Goal: Task Accomplishment & Management: Manage account settings

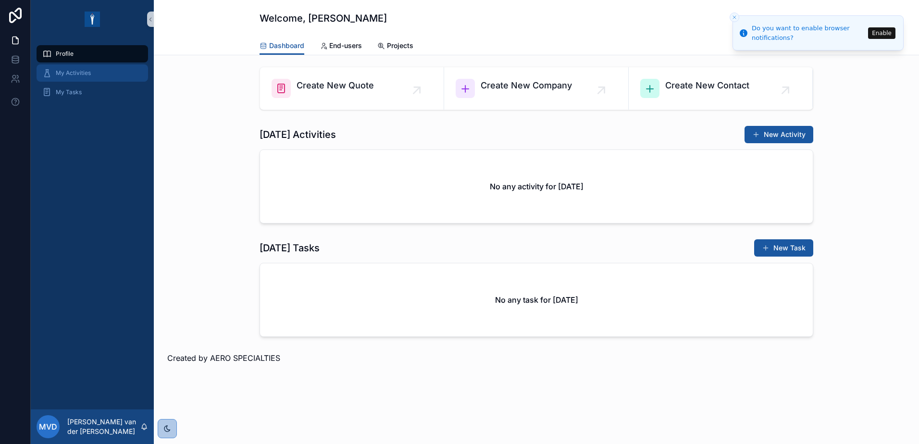
click at [109, 75] on div "My Activities" at bounding box center [92, 72] width 100 height 15
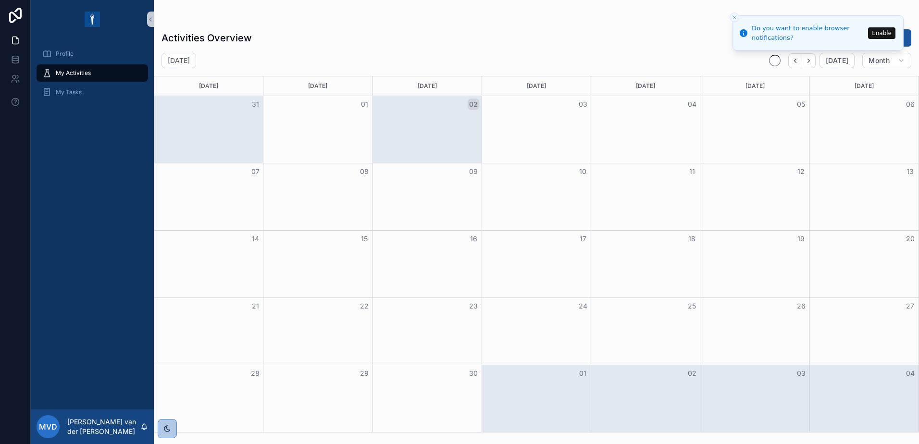
click at [595, 16] on icon "Close toast" at bounding box center [735, 17] width 6 height 6
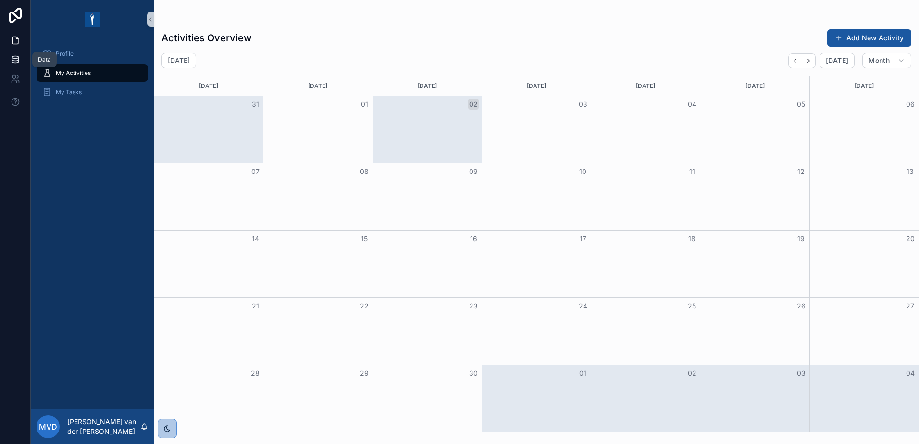
click at [13, 59] on icon at bounding box center [15, 57] width 6 height 2
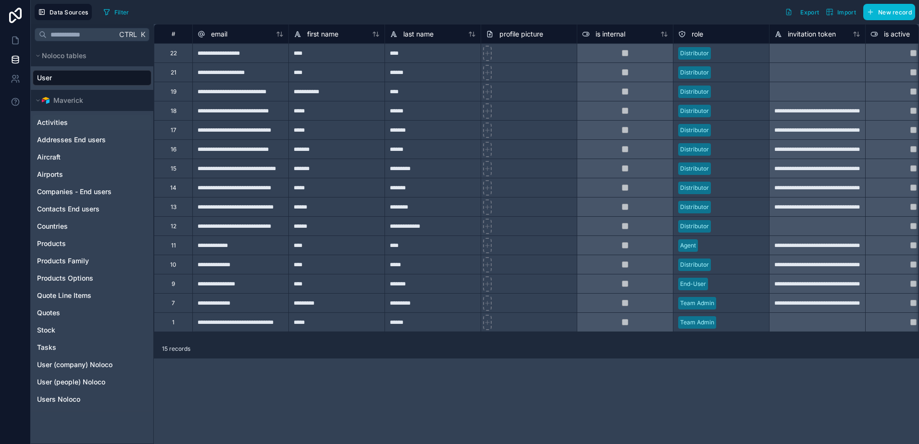
click at [62, 123] on span "Activities" at bounding box center [52, 123] width 31 height 10
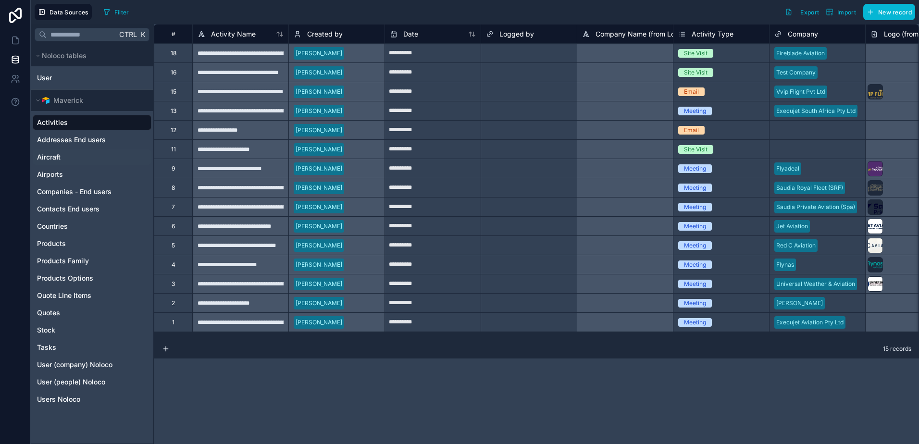
click at [52, 160] on span "Aircraft" at bounding box center [49, 157] width 24 height 10
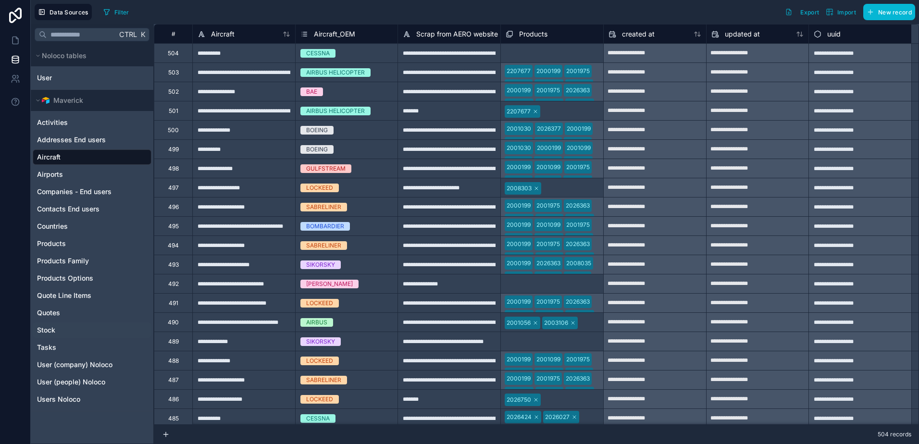
click at [44, 327] on span "Stock" at bounding box center [46, 330] width 18 height 10
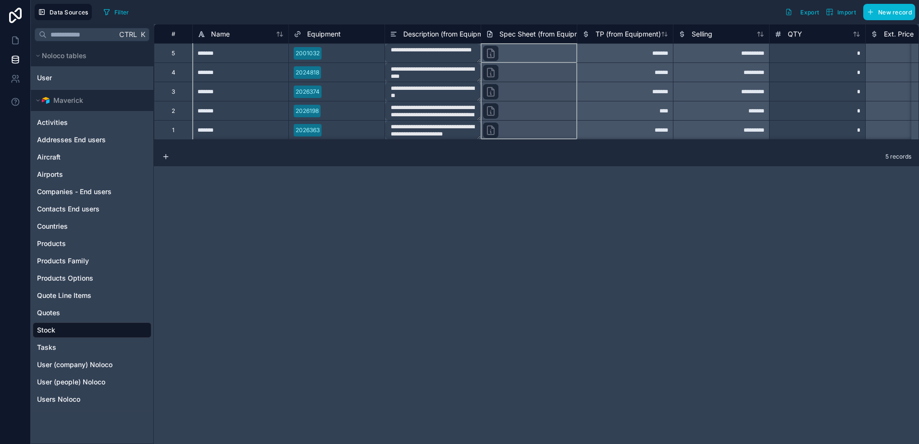
drag, startPoint x: 481, startPoint y: 40, endPoint x: 491, endPoint y: 44, distance: 10.4
click at [498, 44] on div "**********" at bounding box center [750, 81] width 1192 height 115
click at [63, 262] on span "Products Family" at bounding box center [63, 261] width 52 height 10
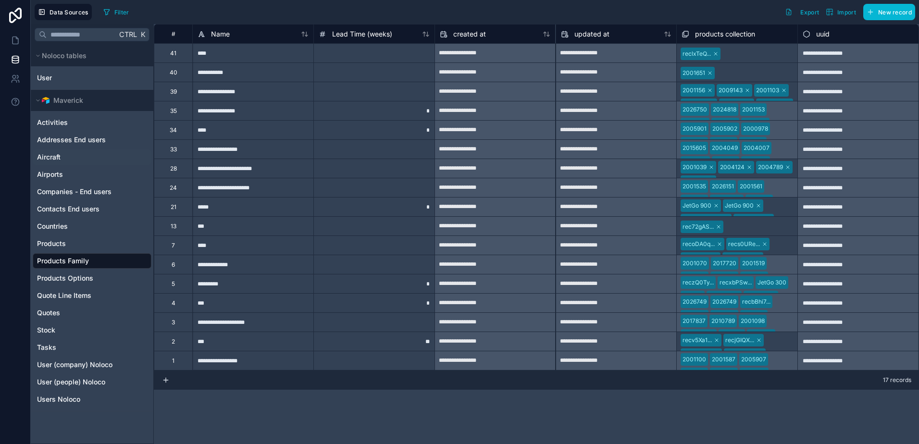
click at [59, 159] on span "Aircraft" at bounding box center [49, 157] width 24 height 10
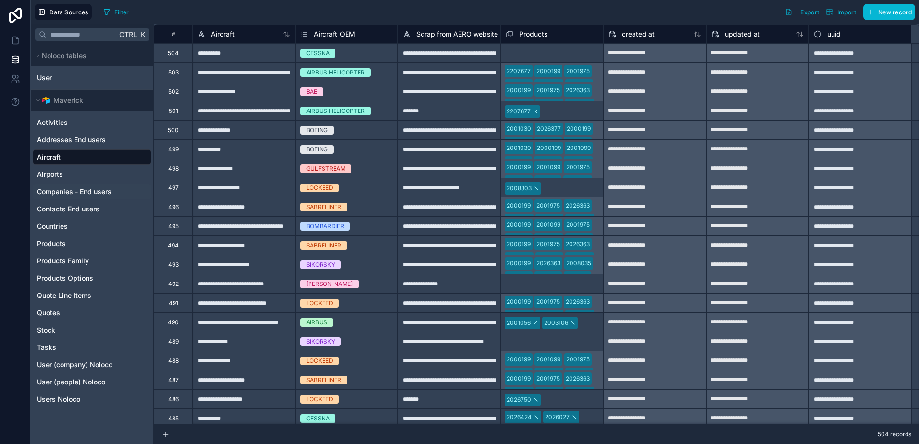
click at [84, 192] on span "Companies - End users" at bounding box center [74, 192] width 75 height 10
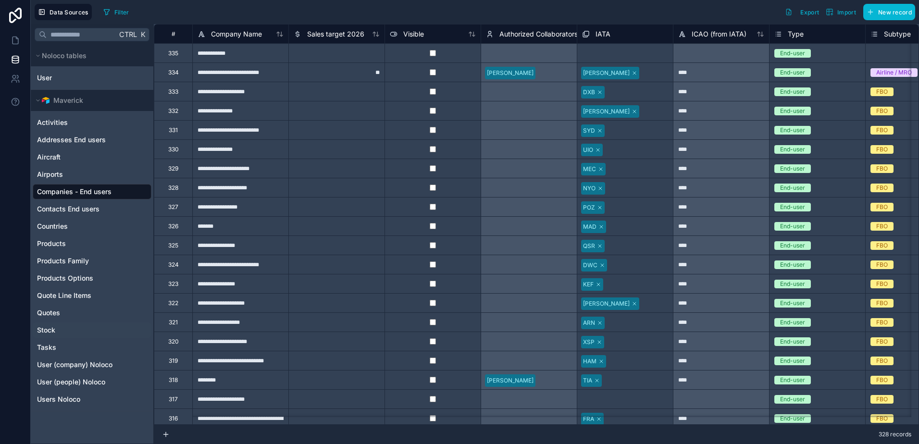
click at [44, 329] on span "Stock" at bounding box center [46, 330] width 18 height 10
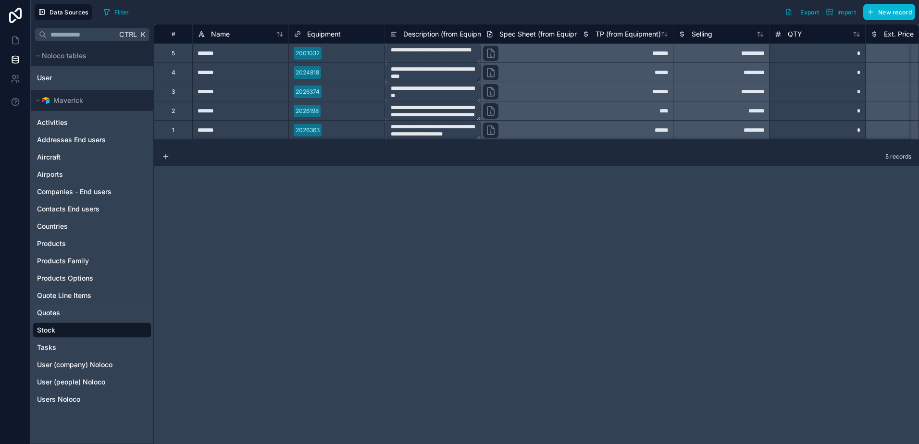
click at [56, 311] on span "Quotes" at bounding box center [48, 313] width 23 height 10
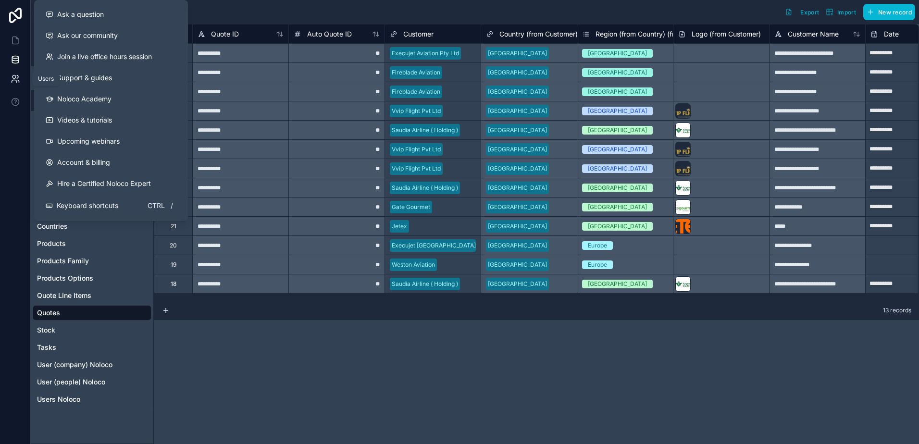
click at [13, 77] on icon at bounding box center [16, 79] width 10 height 10
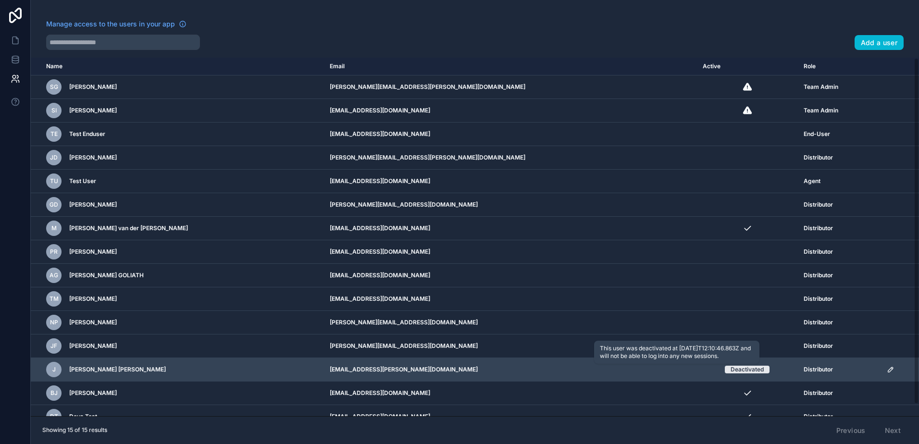
drag, startPoint x: 690, startPoint y: 371, endPoint x: 703, endPoint y: 369, distance: 13.6
click at [595, 333] on div "Deactivated" at bounding box center [747, 370] width 33 height 8
click at [595, 333] on icon "scrollable content" at bounding box center [891, 370] width 8 height 8
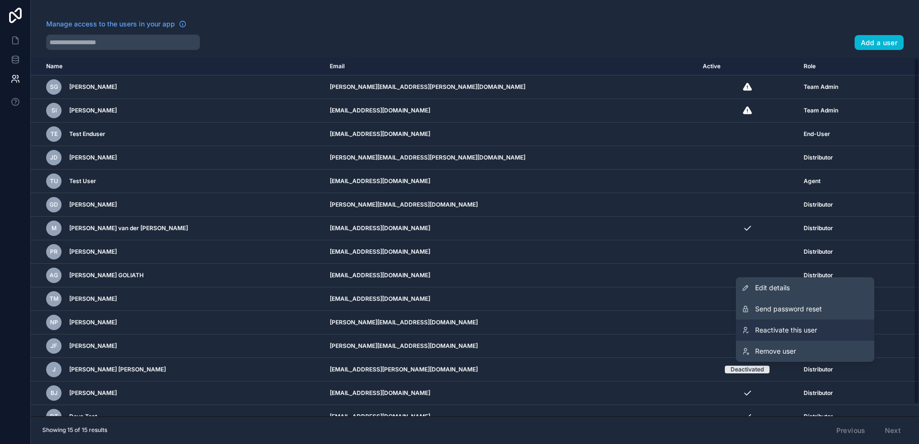
click at [595, 329] on link "Reactivate this user" at bounding box center [805, 330] width 138 height 21
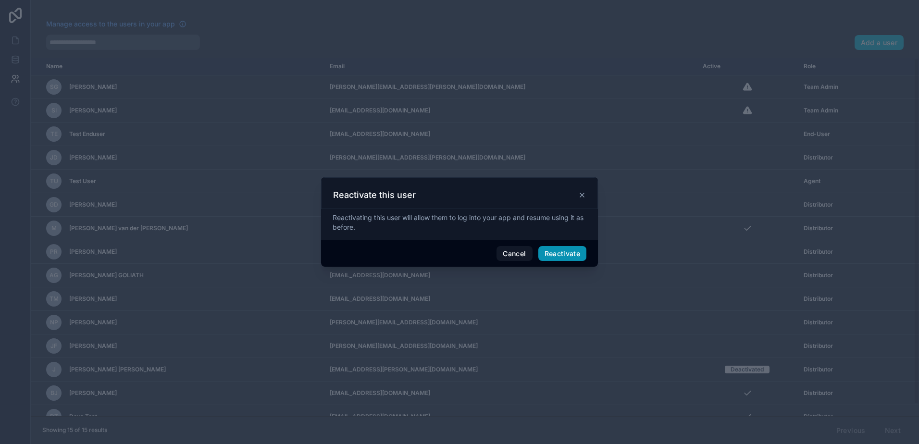
click at [554, 252] on button "Reactivate" at bounding box center [562, 253] width 49 height 15
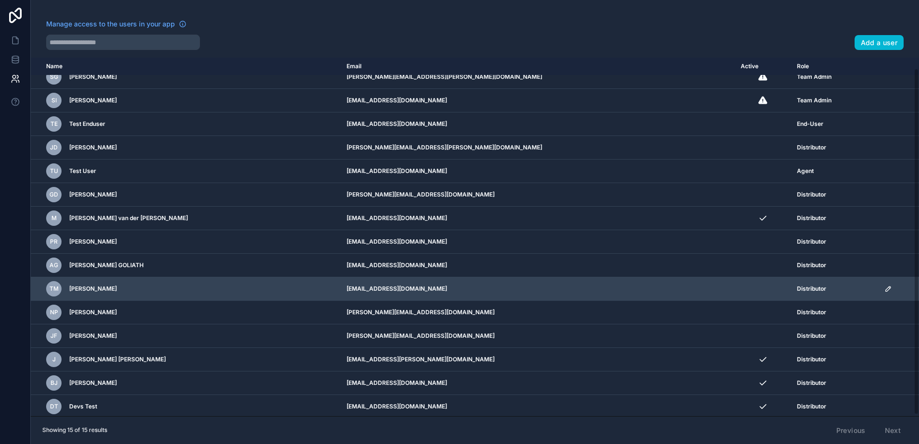
scroll to position [12, 0]
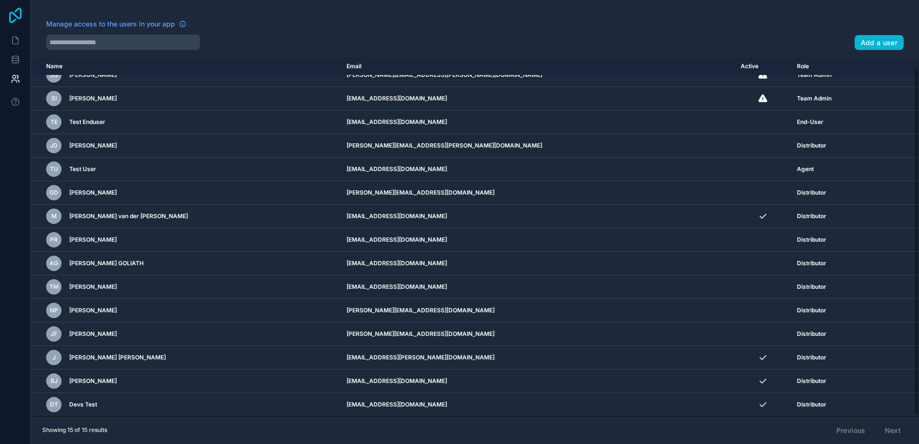
click at [12, 16] on icon at bounding box center [15, 15] width 19 height 15
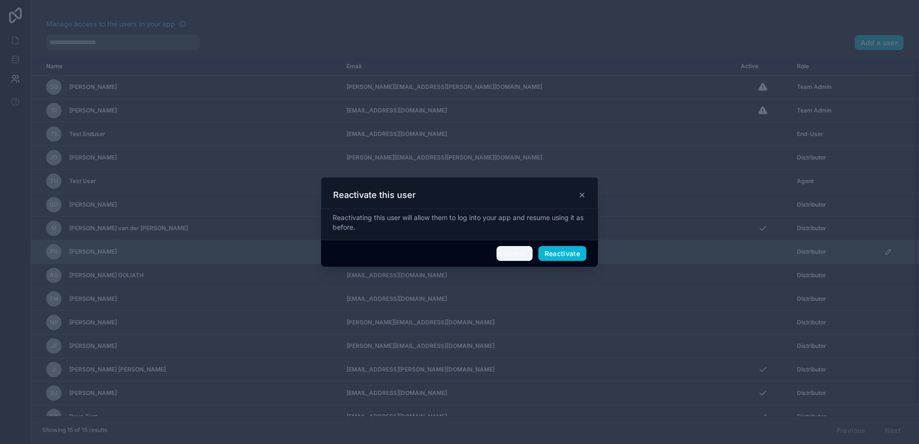
click at [526, 257] on button "Cancel" at bounding box center [515, 253] width 36 height 15
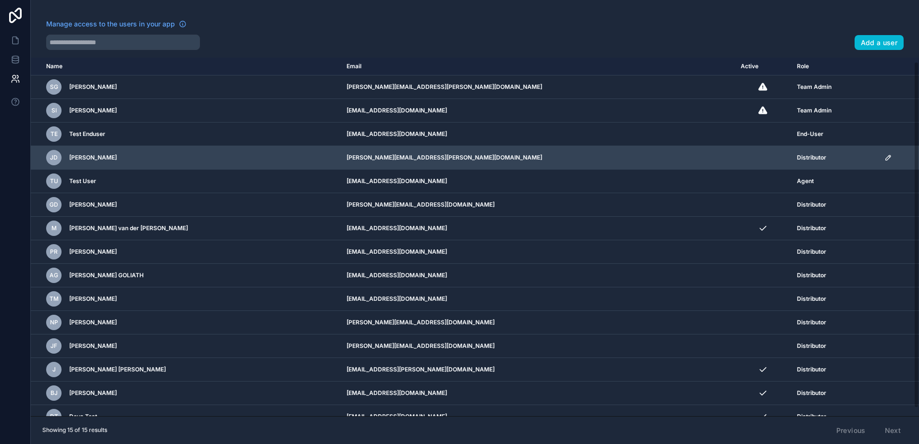
scroll to position [12, 0]
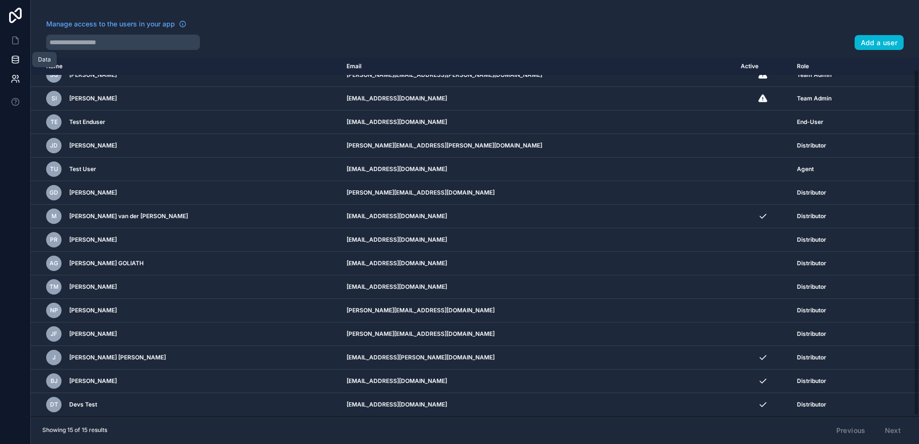
click at [15, 61] on icon at bounding box center [15, 59] width 6 height 4
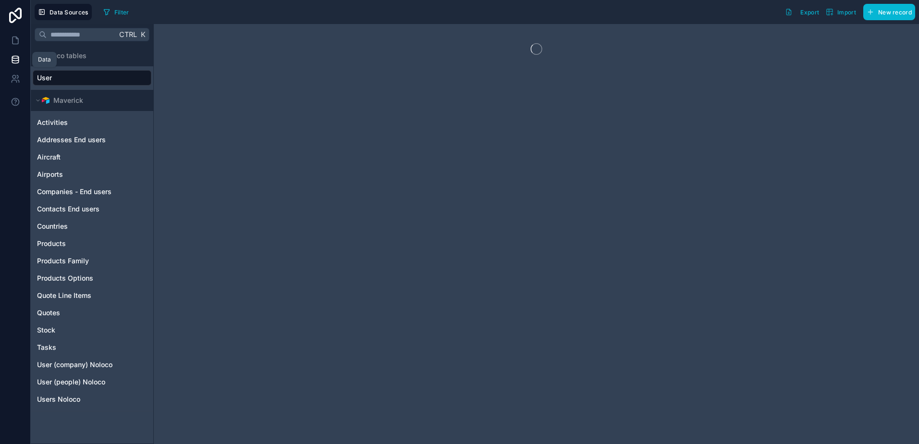
click at [15, 61] on icon at bounding box center [15, 59] width 6 height 4
